Goal: Navigation & Orientation: Find specific page/section

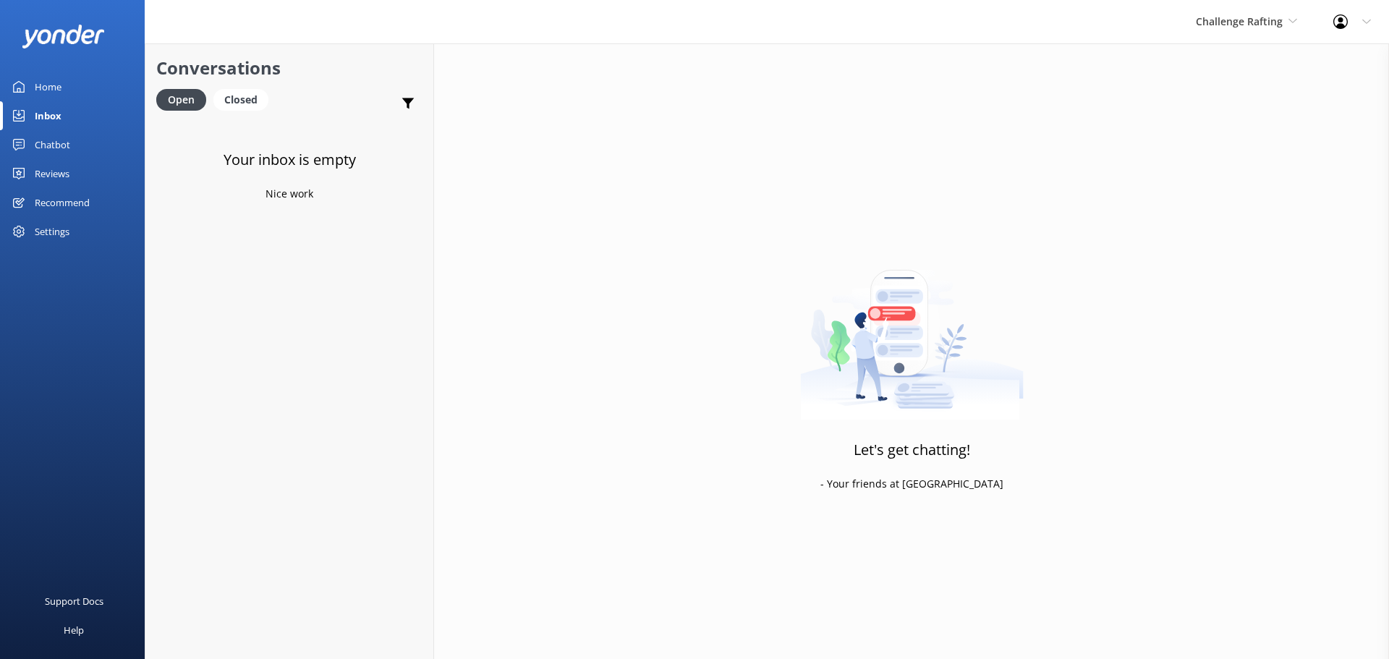
click at [50, 117] on div "Inbox" at bounding box center [48, 115] width 27 height 29
click at [1296, 22] on icon at bounding box center [1293, 21] width 9 height 9
click at [1265, 57] on link "Milford Sound Scenic Flights" at bounding box center [1250, 60] width 145 height 35
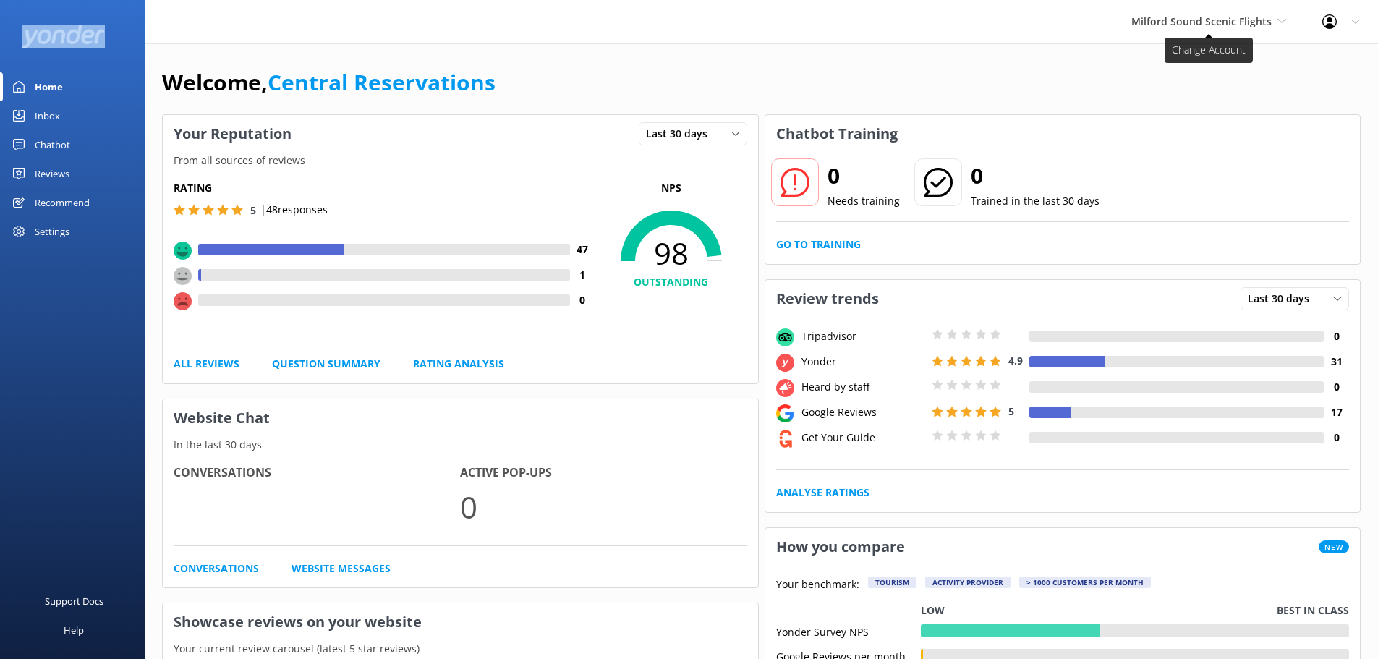
click at [1279, 20] on icon at bounding box center [1282, 21] width 9 height 9
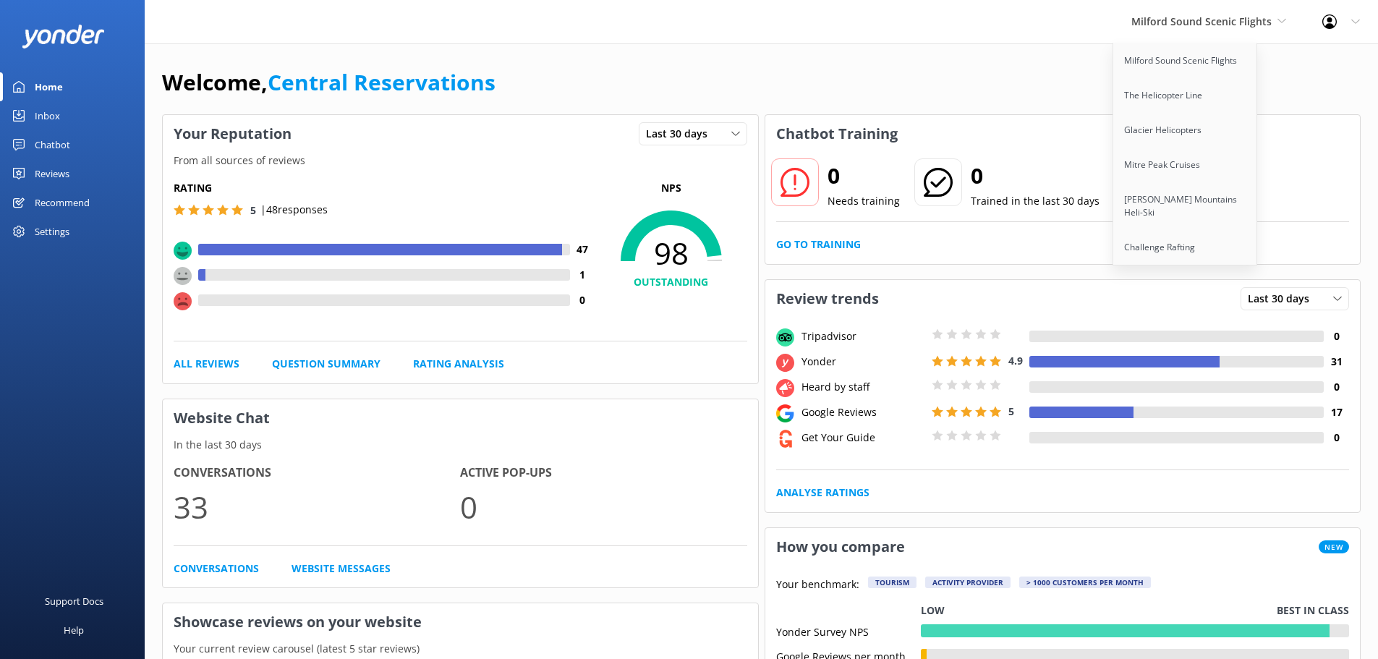
click at [756, 57] on div "Welcome, Central Reservations Your Reputation Last 30 days Last 7 days Last 30 …" at bounding box center [762, 650] width 1234 height 1215
click at [69, 120] on link "Inbox" at bounding box center [72, 115] width 145 height 29
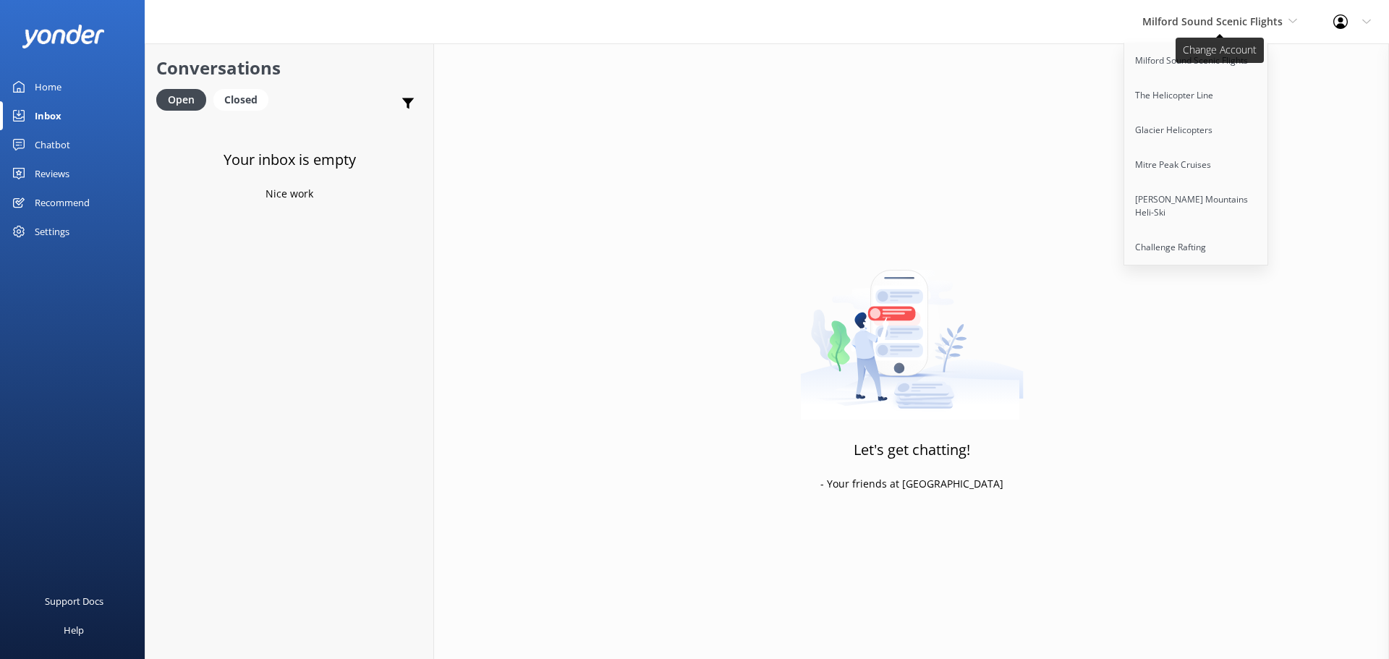
click at [1192, 28] on span "Milford Sound Scenic Flights" at bounding box center [1219, 22] width 155 height 16
click at [1227, 107] on link "The Helicopter Line" at bounding box center [1196, 95] width 145 height 35
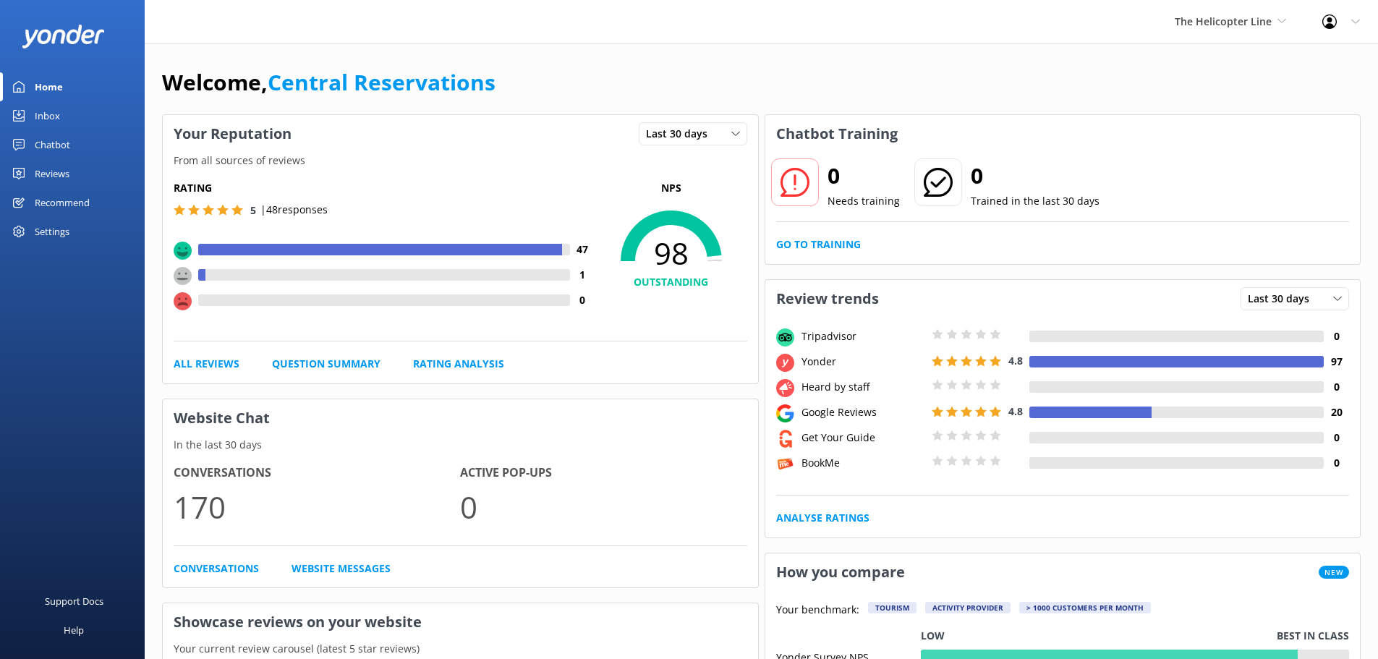
click at [59, 113] on div "Inbox" at bounding box center [47, 115] width 25 height 29
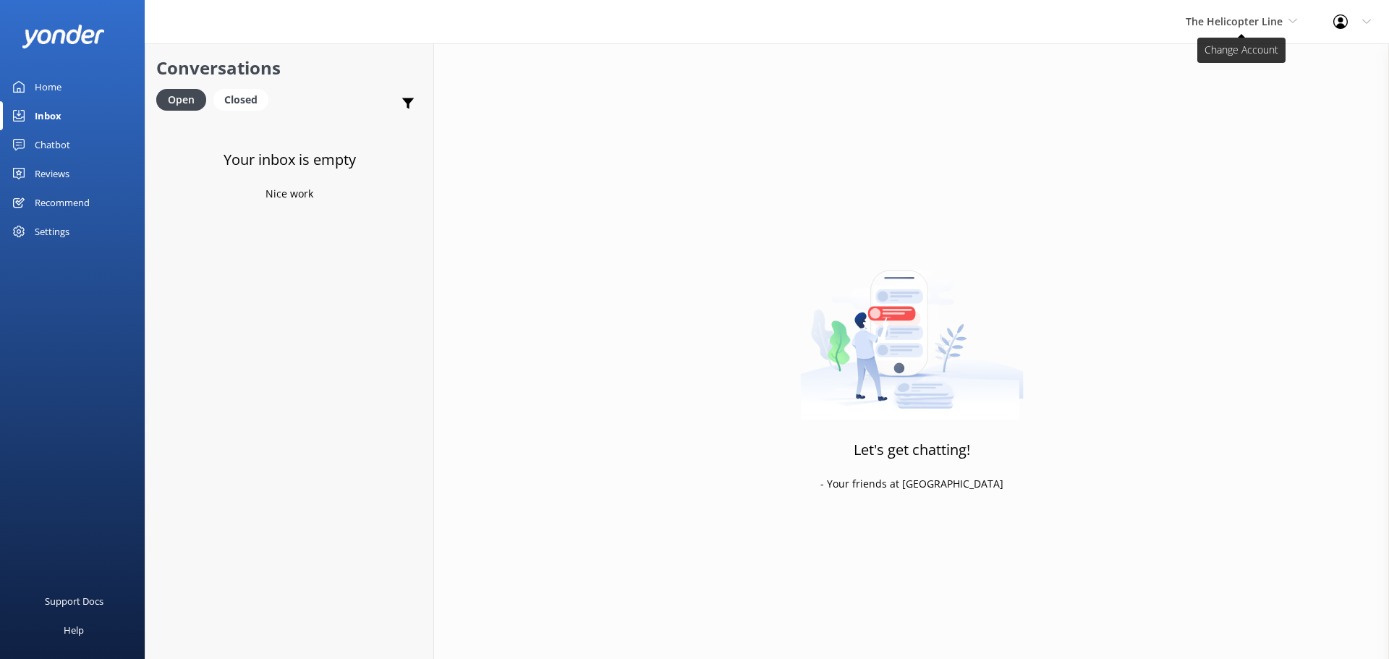
click at [1237, 26] on span "The Helicopter Line" at bounding box center [1234, 21] width 97 height 14
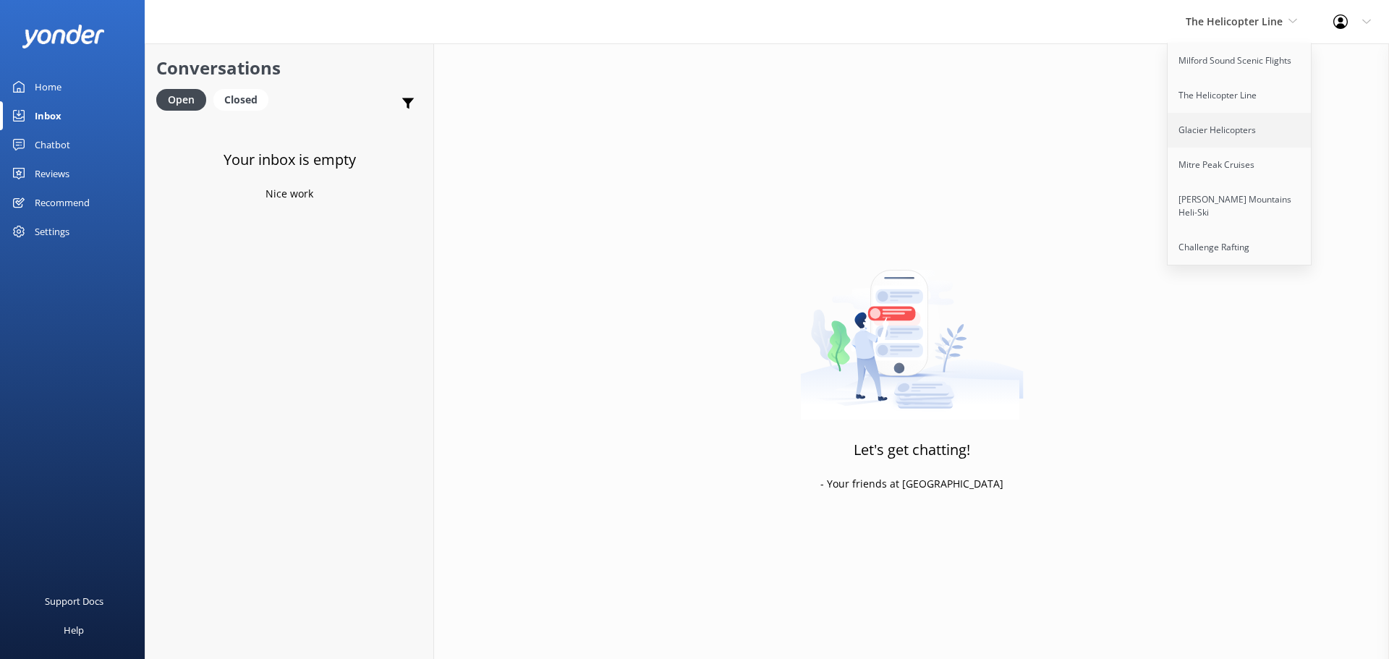
click at [1214, 135] on link "Glacier Helicopters" at bounding box center [1240, 130] width 145 height 35
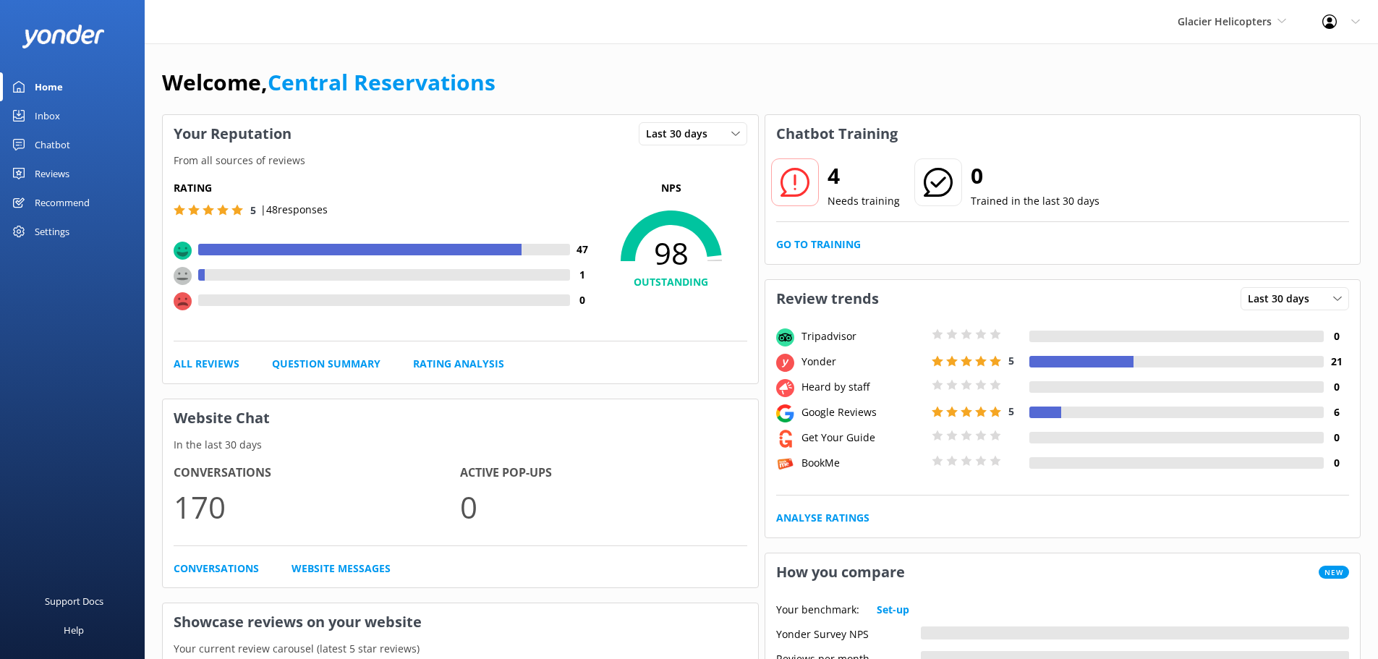
click at [51, 116] on div "Inbox" at bounding box center [47, 115] width 25 height 29
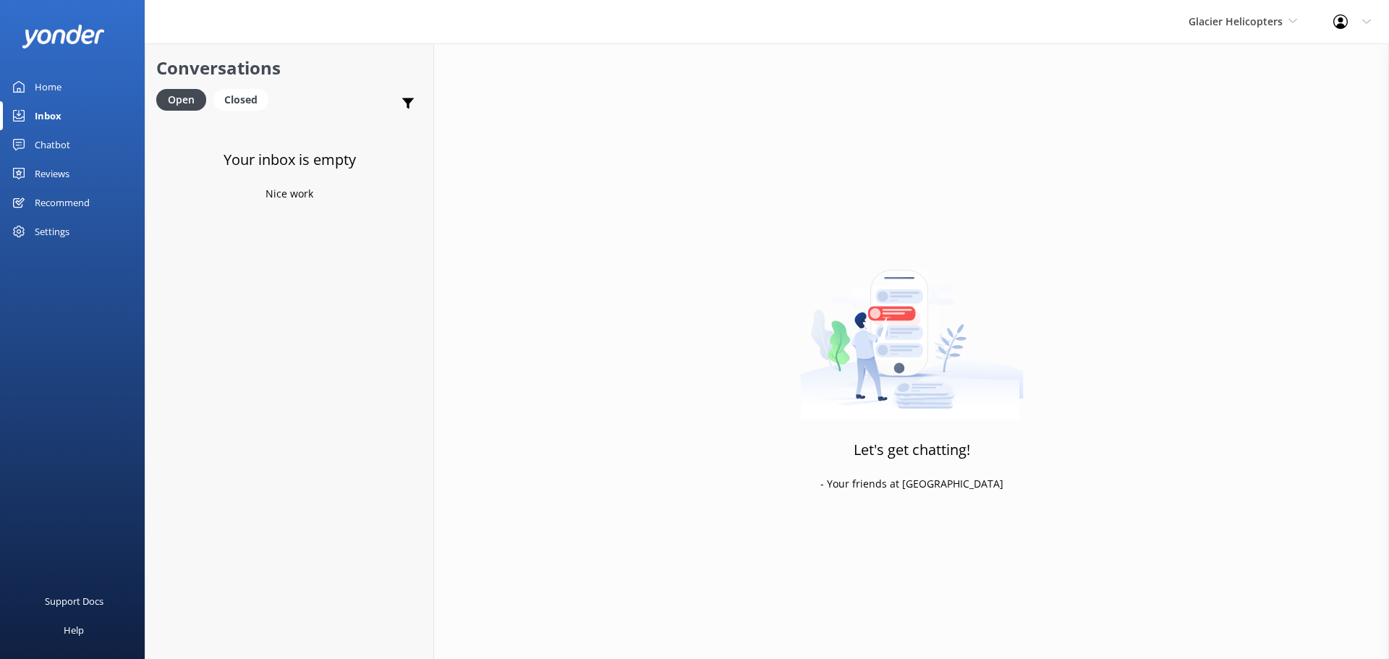
click at [1290, 11] on div "Glacier Helicopters Milford Sound Scenic Flights The Helicopter Line Glacier He…" at bounding box center [1243, 21] width 145 height 43
click at [1254, 170] on link "Mitre Peak Cruises" at bounding box center [1243, 165] width 145 height 35
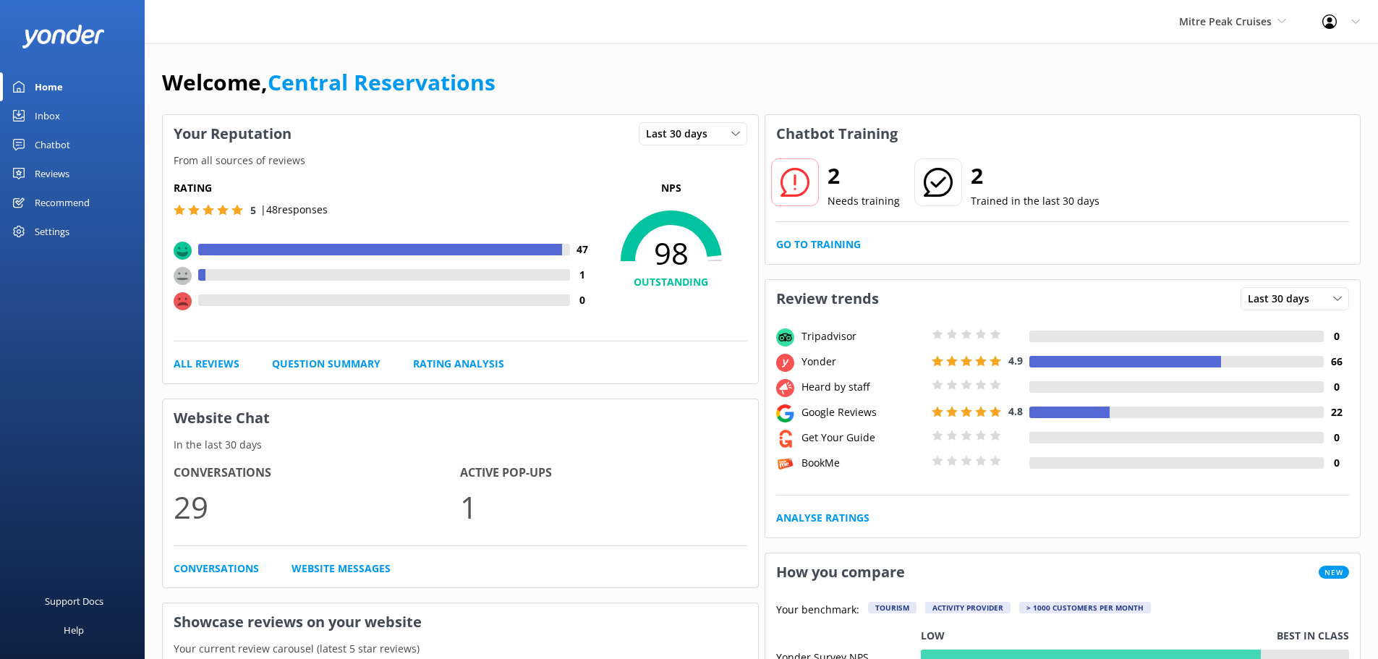
click at [74, 109] on link "Inbox" at bounding box center [72, 115] width 145 height 29
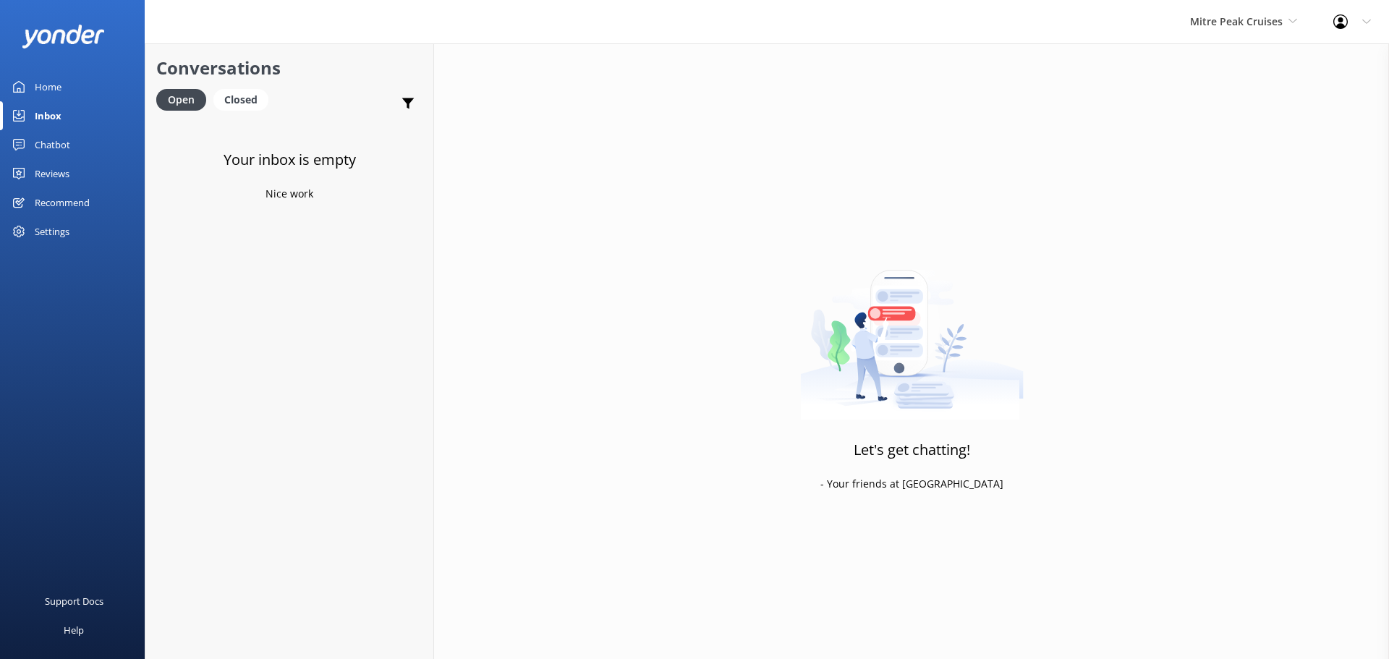
click at [78, 114] on link "Inbox" at bounding box center [72, 115] width 145 height 29
click at [1292, 23] on icon at bounding box center [1293, 21] width 9 height 9
click at [1217, 202] on link "[PERSON_NAME] Mountains Heli-Ski" at bounding box center [1244, 206] width 145 height 48
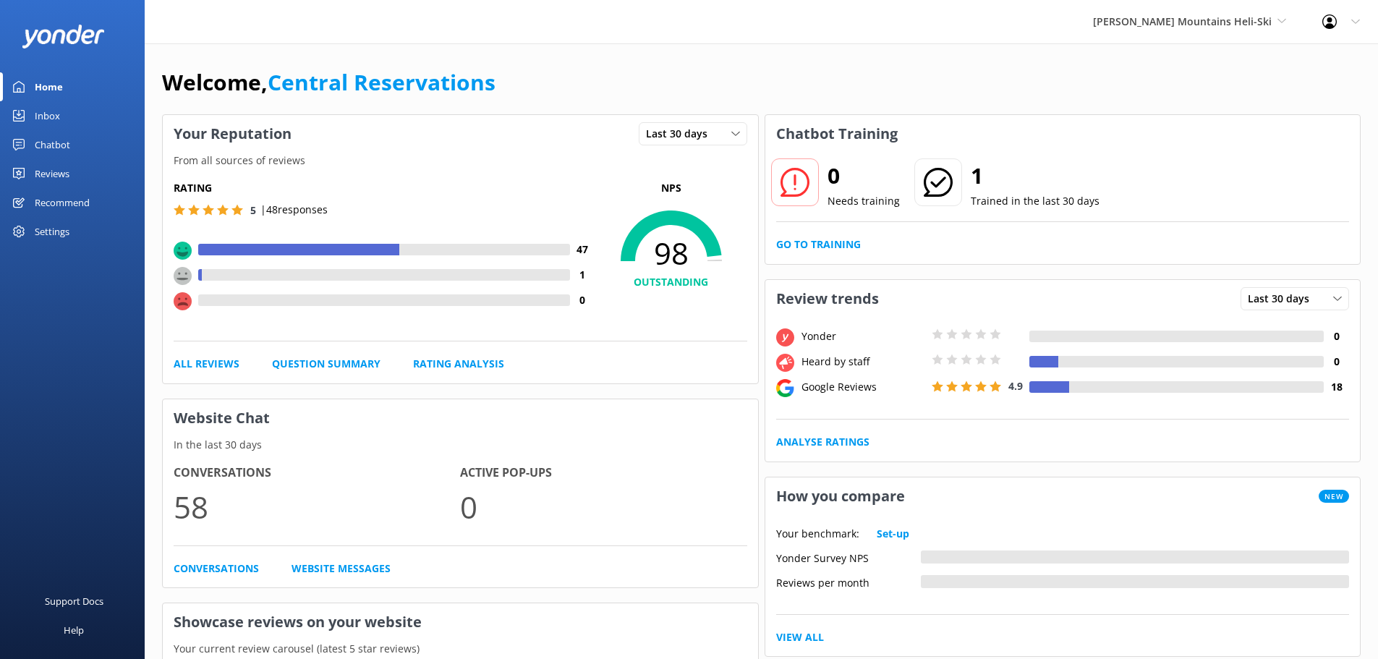
click at [38, 114] on div "Inbox" at bounding box center [47, 115] width 25 height 29
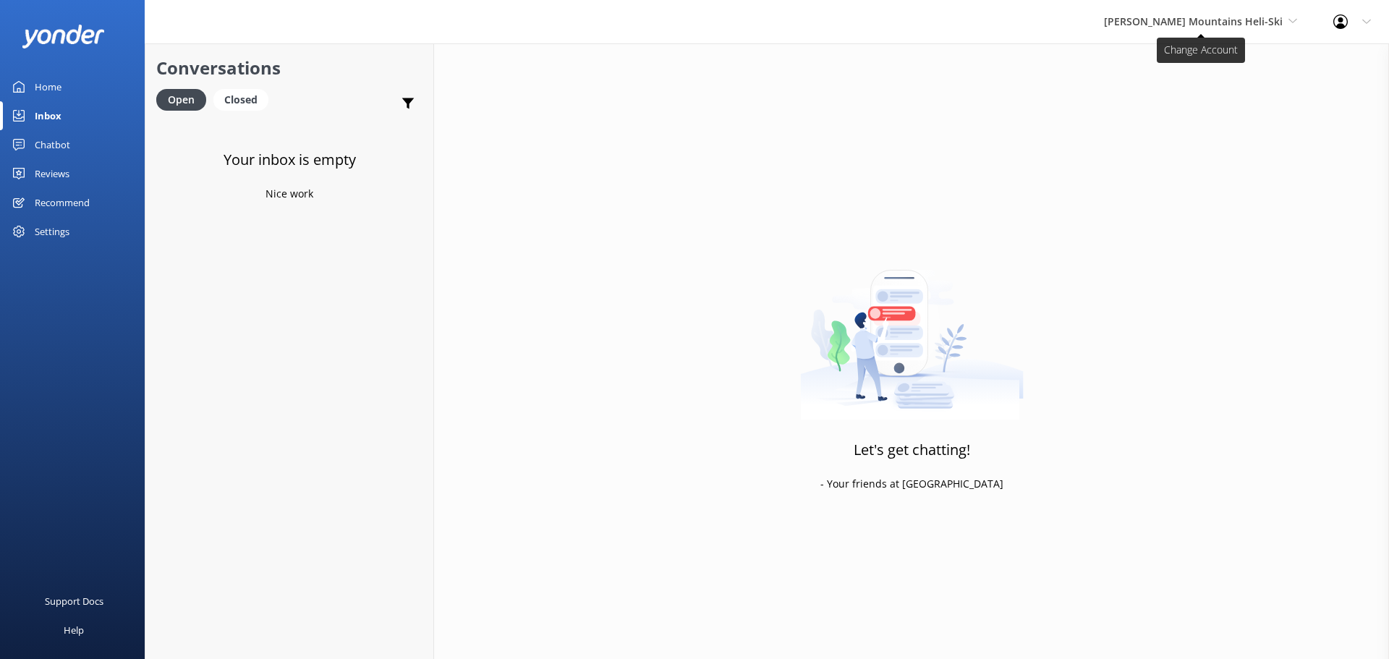
click at [1273, 19] on span "[PERSON_NAME] Mountains Heli-Ski" at bounding box center [1193, 21] width 179 height 14
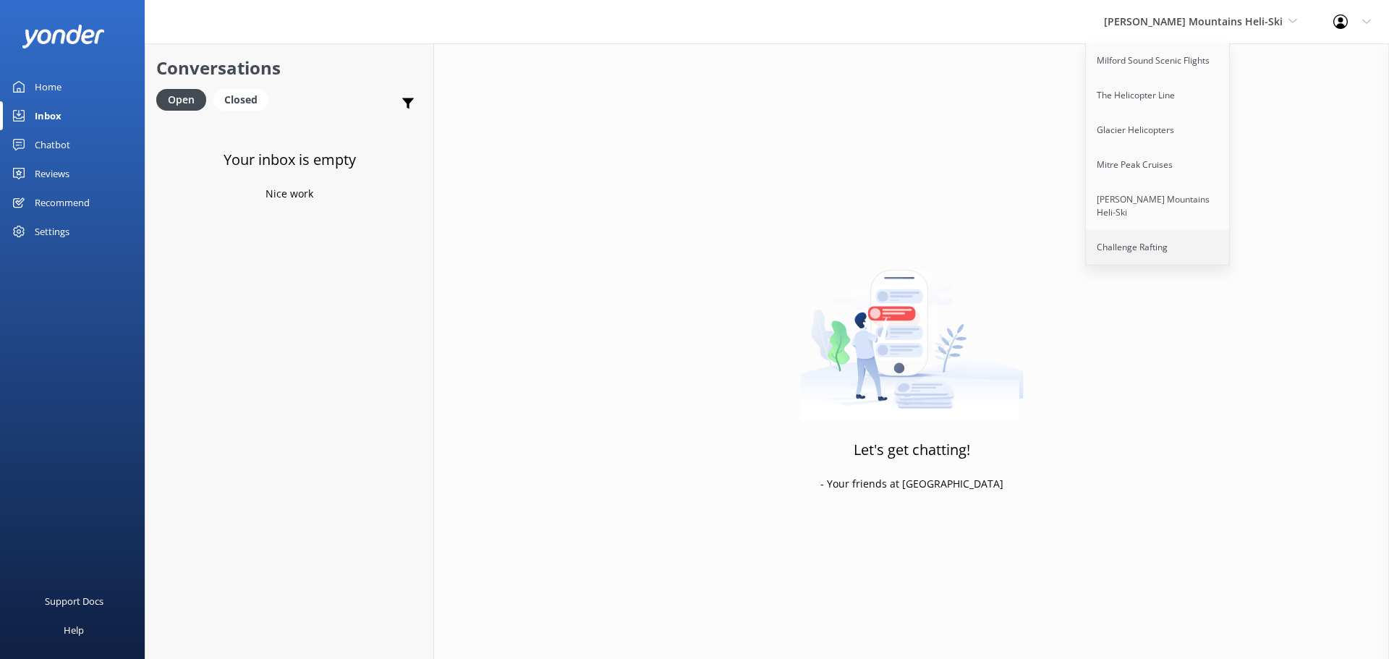
click at [1195, 230] on link "Challenge Rafting" at bounding box center [1158, 247] width 145 height 35
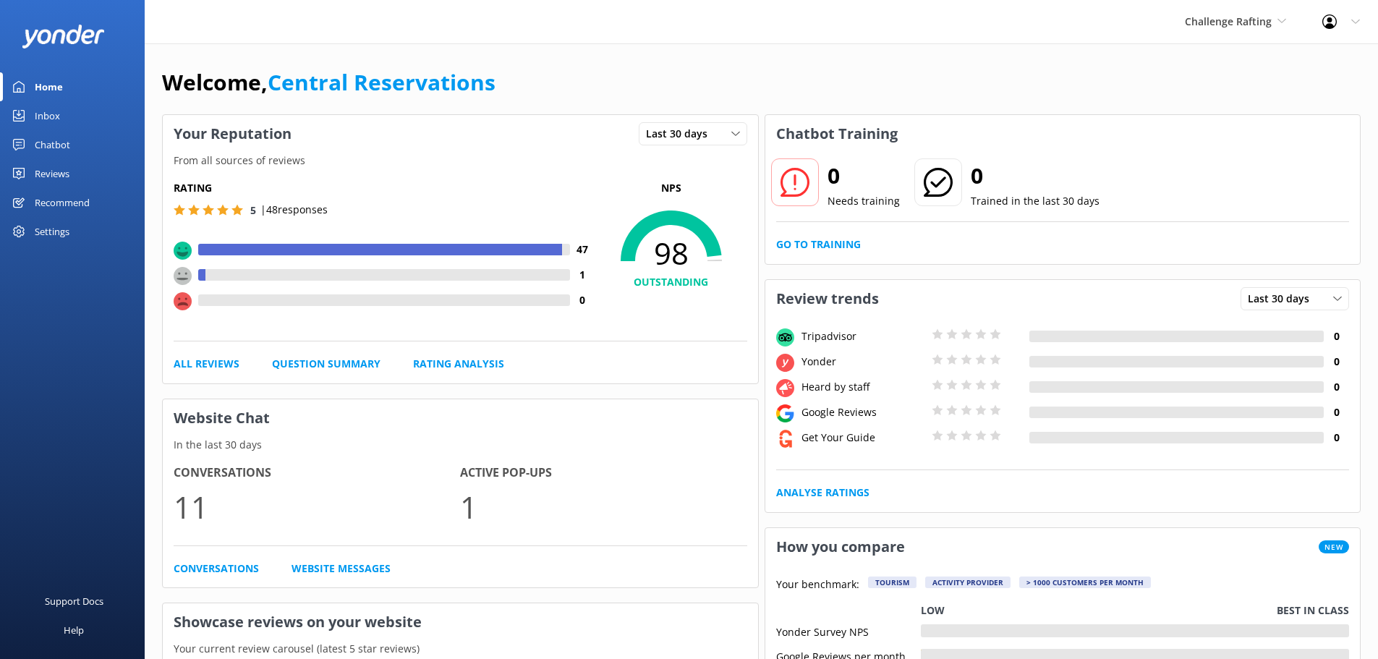
click at [62, 112] on link "Inbox" at bounding box center [72, 115] width 145 height 29
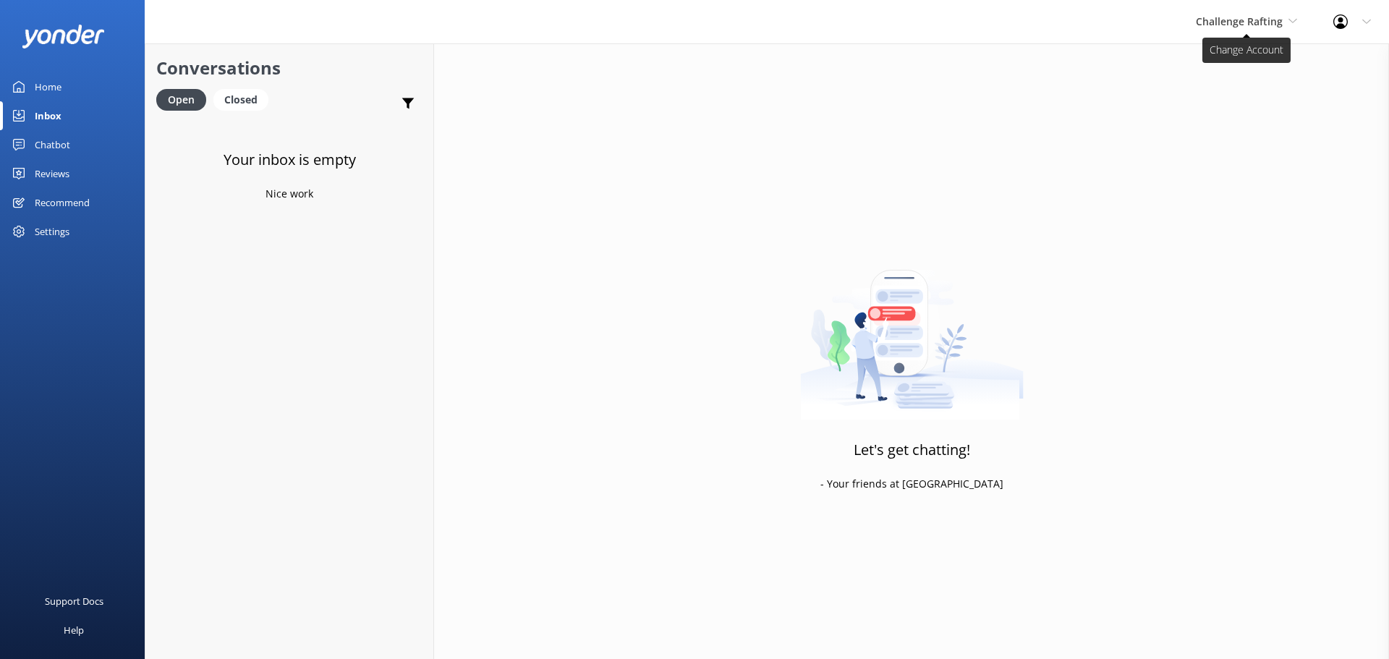
click at [1288, 24] on span "Challenge Rafting" at bounding box center [1246, 22] width 101 height 16
click at [1298, 20] on div "Challenge Rafting Milford Sound Scenic Flights The Helicopter Line Glacier Heli…" at bounding box center [1246, 21] width 137 height 43
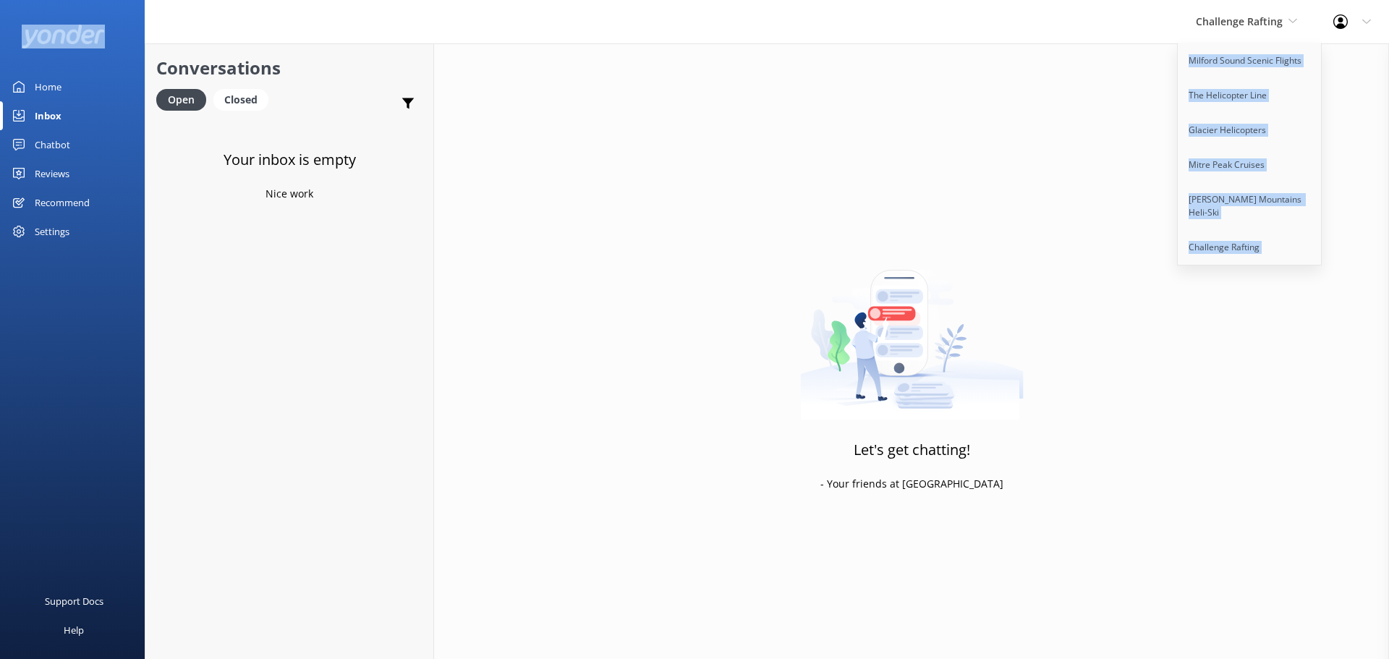
click at [1288, 33] on div "Challenge Rafting Milford Sound Scenic Flights The Helicopter Line Glacier Heli…" at bounding box center [1246, 21] width 137 height 43
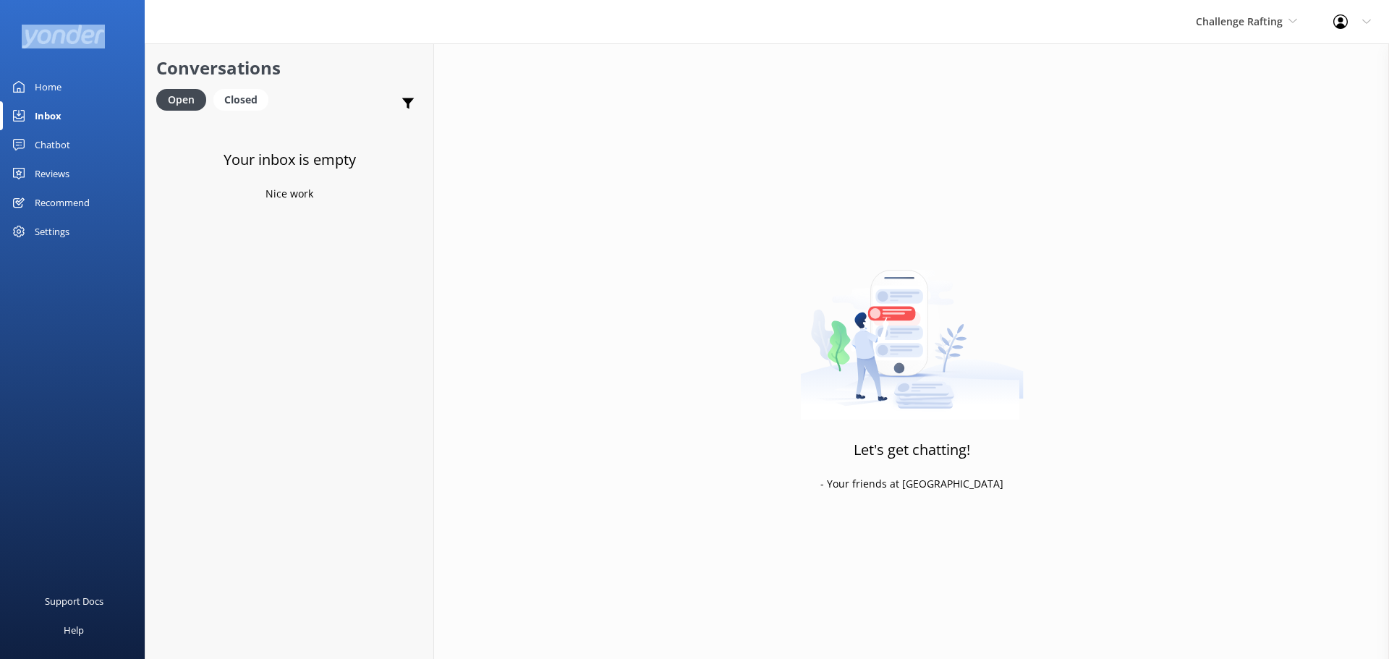
click at [1299, 14] on div "Challenge Rafting Milford Sound Scenic Flights The Helicopter Line Glacier Heli…" at bounding box center [1246, 21] width 137 height 43
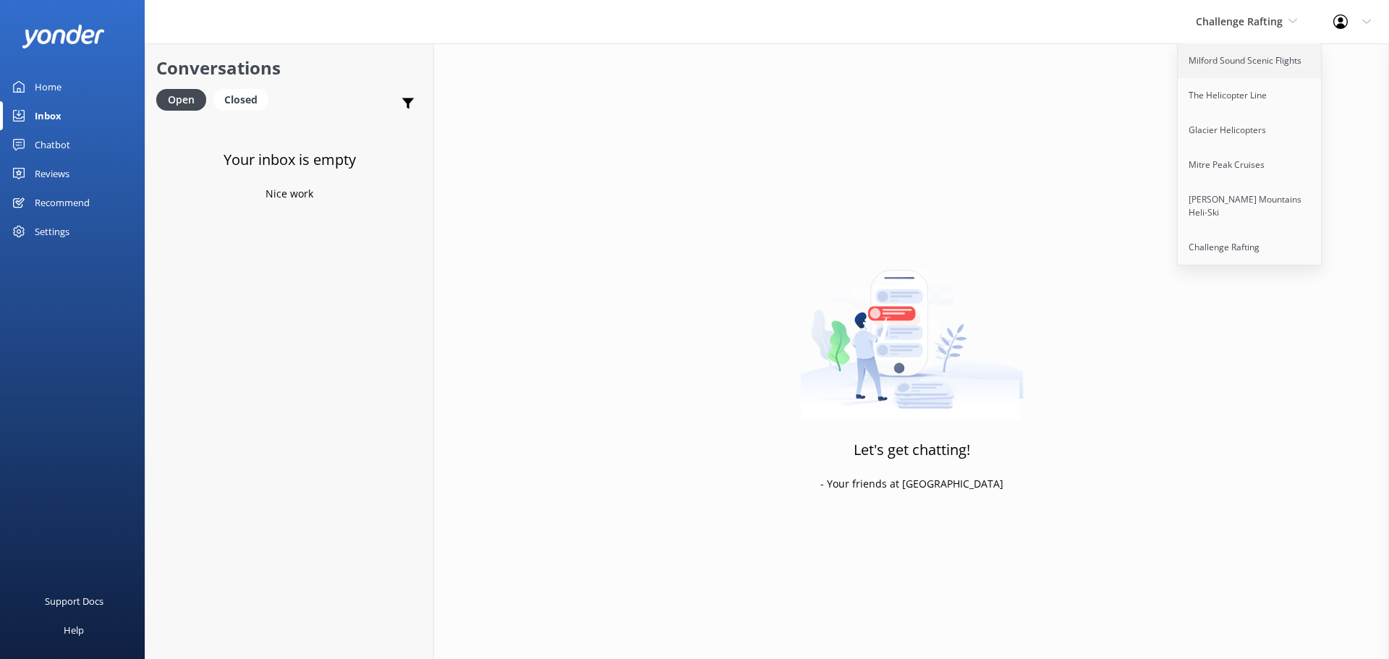
click at [1237, 69] on link "Milford Sound Scenic Flights" at bounding box center [1250, 60] width 145 height 35
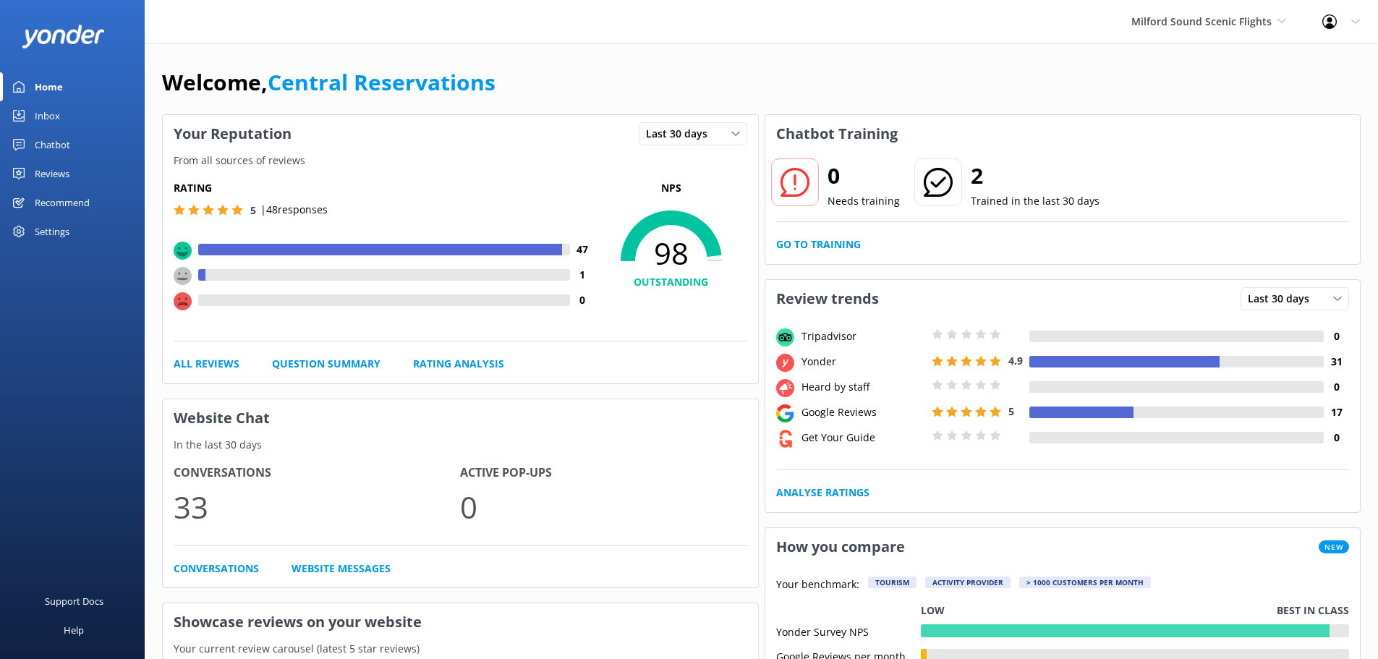
drag, startPoint x: 533, startPoint y: 70, endPoint x: 544, endPoint y: 59, distance: 15.9
click at [543, 67] on div "Welcome, Central Reservations" at bounding box center [761, 89] width 1199 height 49
drag, startPoint x: 433, startPoint y: 82, endPoint x: 277, endPoint y: 85, distance: 156.3
click at [277, 85] on div "Welcome, Central Reservations" at bounding box center [761, 89] width 1199 height 49
click at [555, 133] on div "Your Reputation Last 30 days Last 7 days Last 30 days" at bounding box center [460, 134] width 595 height 38
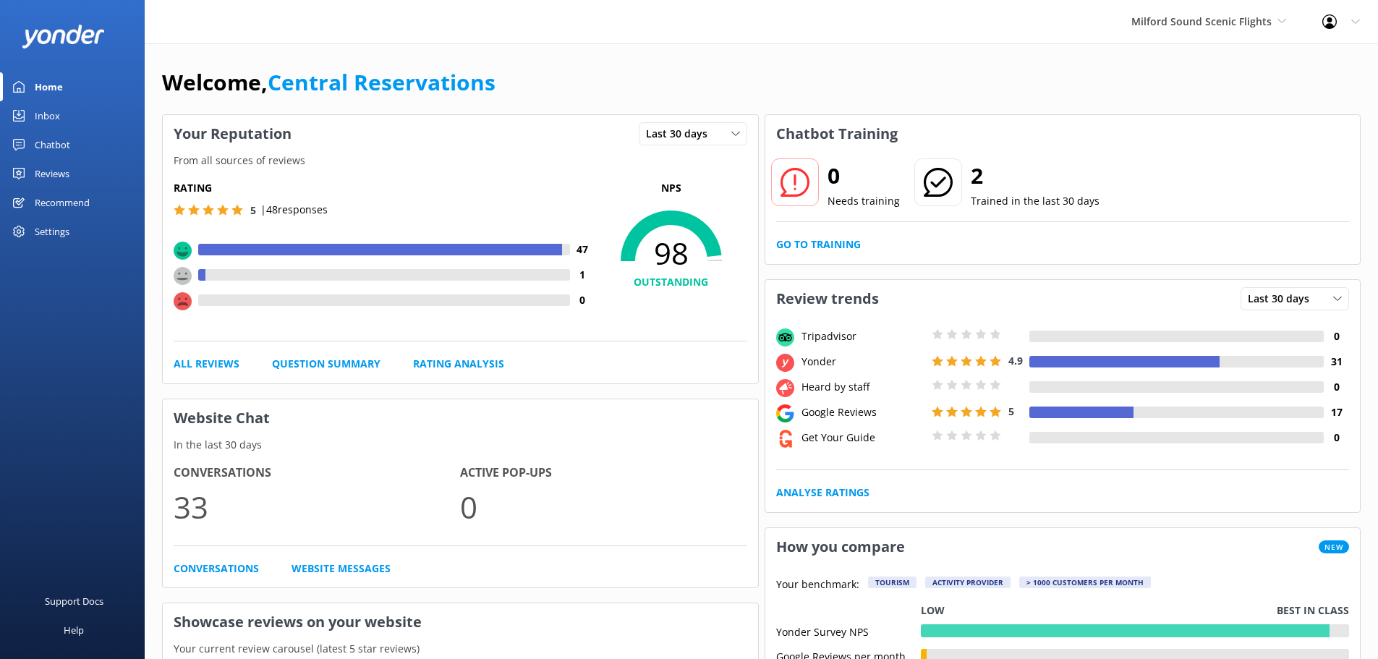
click at [578, 96] on div "Welcome, Central Reservations" at bounding box center [761, 89] width 1199 height 49
click at [1000, 98] on div "Welcome, Central Reservations" at bounding box center [761, 89] width 1199 height 49
